Goal: Find specific page/section: Find specific page/section

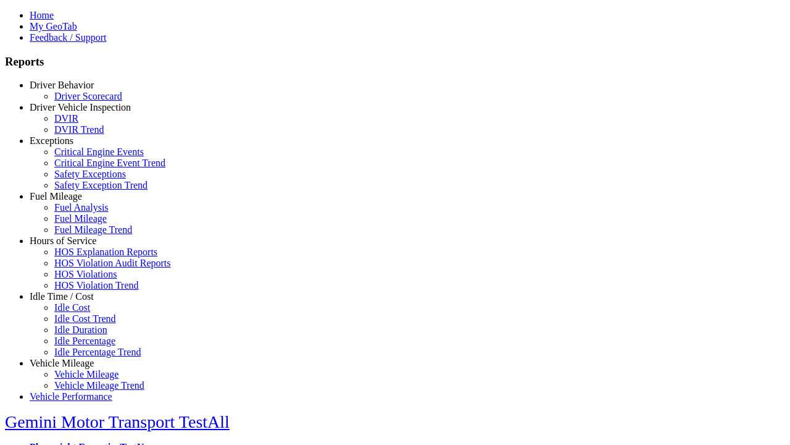
click at [71, 301] on link "Idle Time / Cost" at bounding box center [62, 296] width 64 height 10
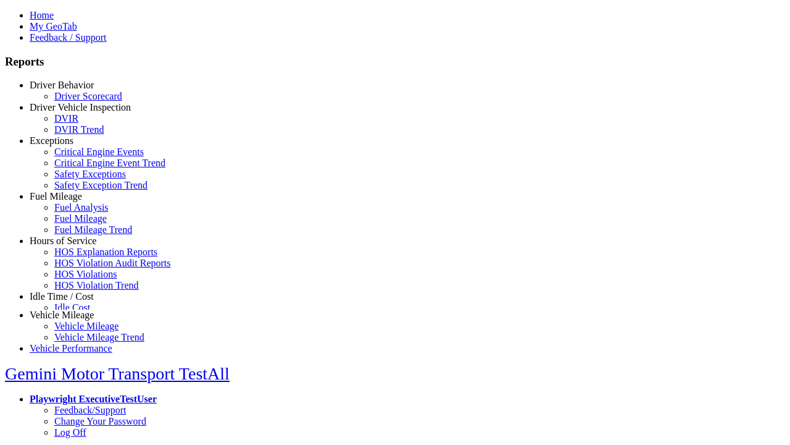
click at [80, 312] on link "Idle Cost" at bounding box center [72, 307] width 36 height 10
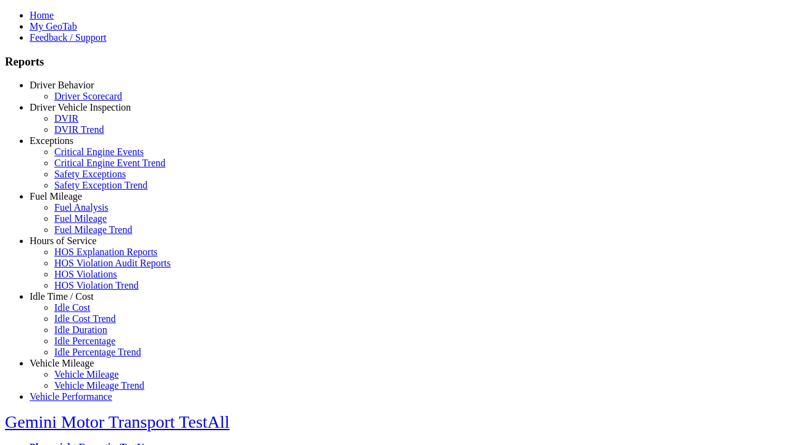
select select "******"
type input "**********"
